Goal: Find specific page/section: Find specific page/section

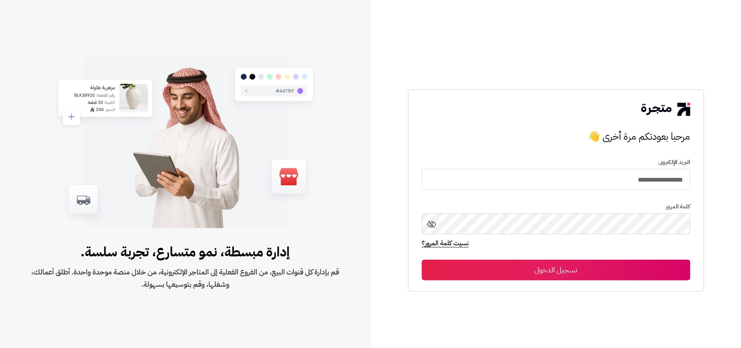
click at [630, 271] on button "تسجيل الدخول" at bounding box center [556, 270] width 268 height 21
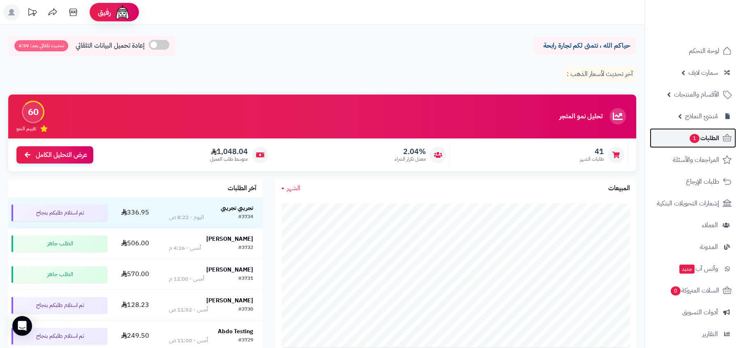
click at [705, 141] on span "الطلبات 1" at bounding box center [704, 138] width 30 height 12
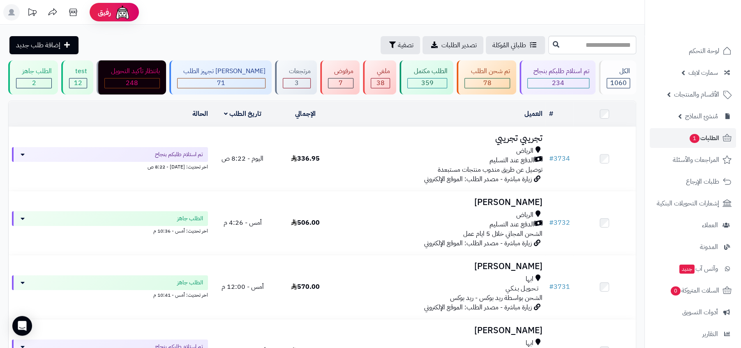
click at [522, 121] on td "العميل الاجراءات تحديث حالة الطلبات تحضير الطلبات إصدار بوليصة الشحنة للطلب طبا…" at bounding box center [441, 114] width 209 height 25
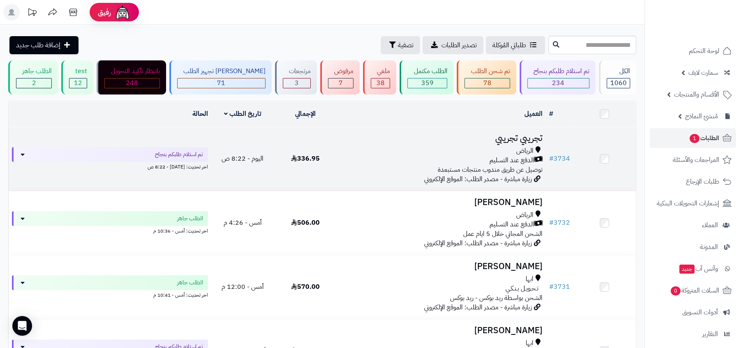
click at [522, 137] on h3 "تجريبي تجريبي" at bounding box center [441, 138] width 202 height 9
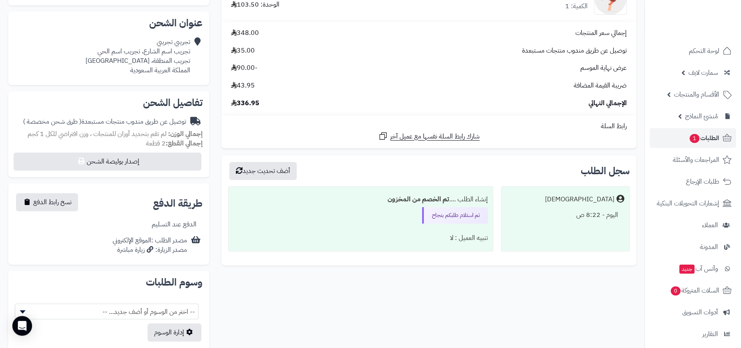
scroll to position [224, 0]
